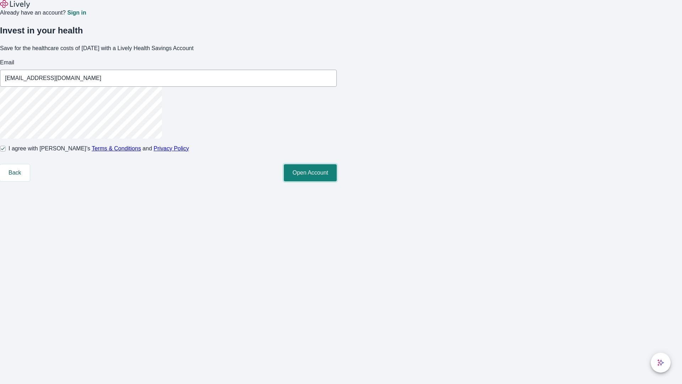
click at [337, 181] on button "Open Account" at bounding box center [310, 172] width 53 height 17
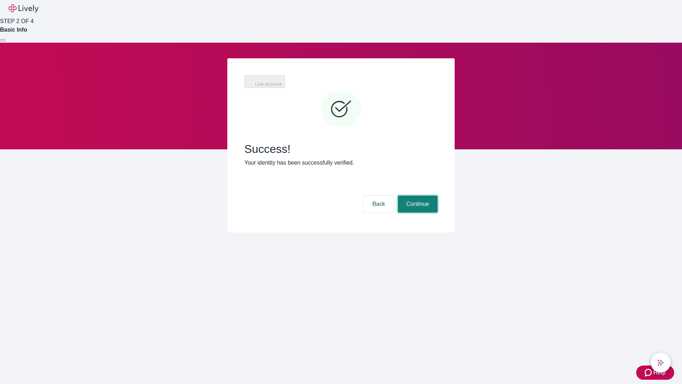
click at [417, 195] on button "Continue" at bounding box center [418, 203] width 40 height 17
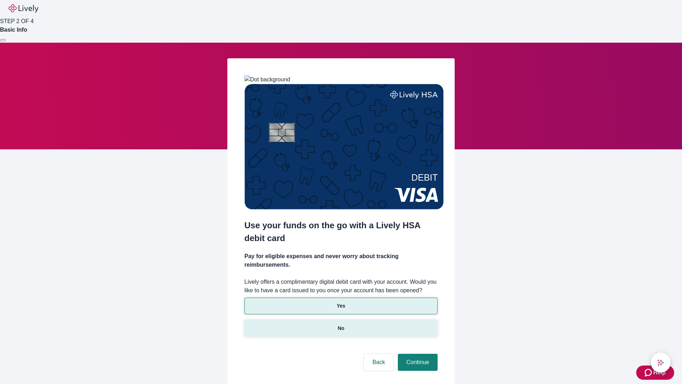
click at [341, 324] on p "No" at bounding box center [341, 327] width 7 height 7
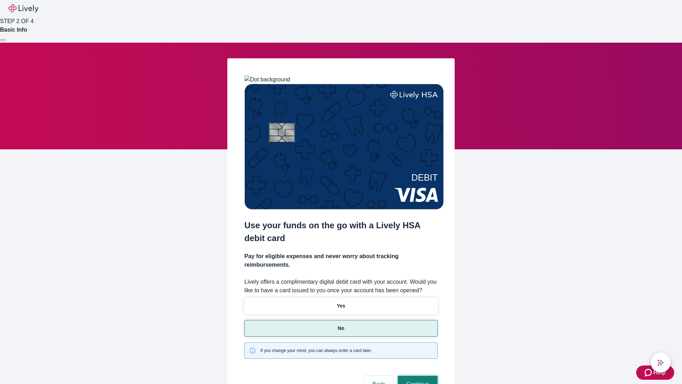
click at [417, 375] on button "Continue" at bounding box center [418, 383] width 40 height 17
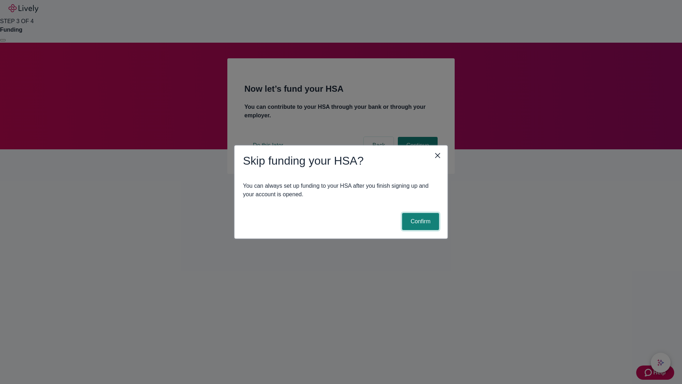
click at [419, 221] on button "Confirm" at bounding box center [420, 221] width 37 height 17
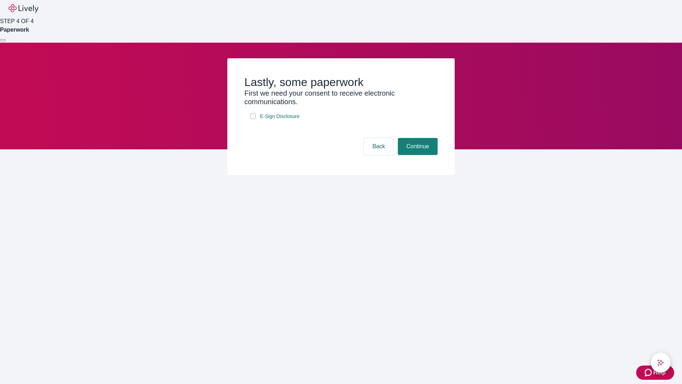
click at [253, 119] on input "E-Sign Disclosure" at bounding box center [253, 116] width 6 height 6
checkbox input "true"
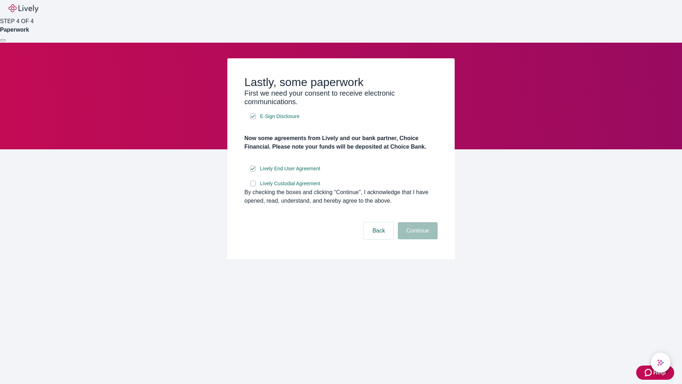
click at [253, 186] on input "Lively Custodial Agreement" at bounding box center [253, 183] width 6 height 6
checkbox input "true"
click at [417, 239] on button "Continue" at bounding box center [418, 230] width 40 height 17
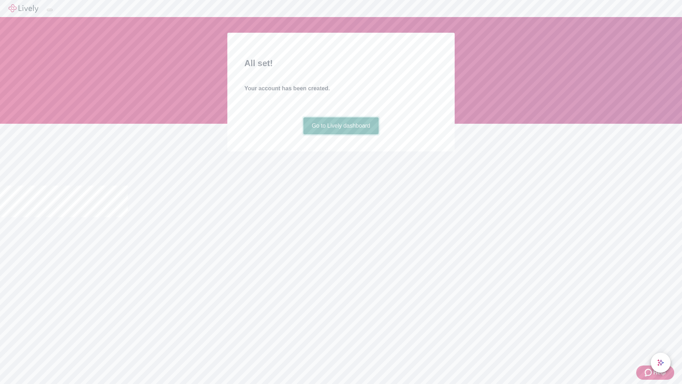
click at [341, 134] on link "Go to Lively dashboard" at bounding box center [341, 125] width 76 height 17
